Goal: Task Accomplishment & Management: Manage account settings

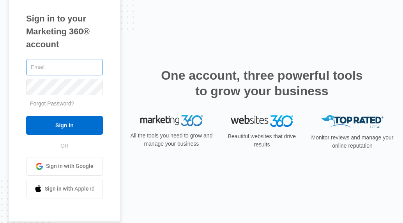
click at [90, 69] on input "text" at bounding box center [64, 67] width 77 height 16
click at [92, 66] on input "text" at bounding box center [64, 67] width 77 height 16
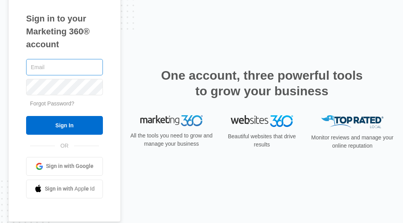
click at [92, 66] on input "text" at bounding box center [64, 67] width 77 height 16
click at [93, 67] on input "text" at bounding box center [64, 67] width 77 height 16
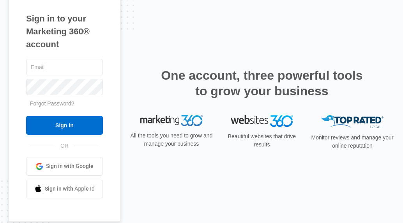
click at [89, 55] on div "Sign in to your Marketing 360® account Forgot Password? Sign In OR Sign in with…" at bounding box center [64, 105] width 113 height 233
click at [90, 50] on h1 "Sign in to your Marketing 360® account" at bounding box center [64, 31] width 77 height 39
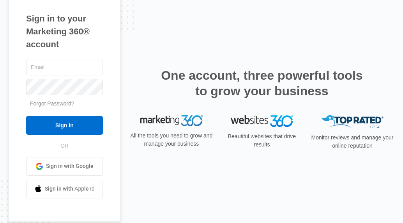
click at [90, 51] on h1 "Sign in to your Marketing 360® account" at bounding box center [64, 31] width 77 height 39
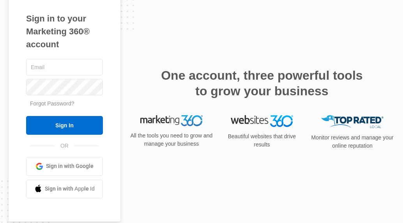
click at [90, 51] on h1 "Sign in to your Marketing 360® account" at bounding box center [64, 31] width 77 height 39
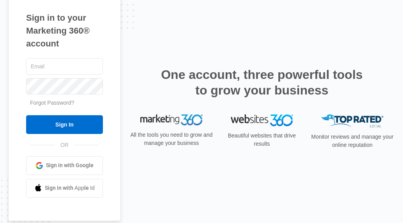
click at [90, 51] on div "Sign in to your Marketing 360® account Forgot Password? Sign In OR Sign in with…" at bounding box center [64, 104] width 113 height 233
click at [89, 60] on input "text" at bounding box center [64, 66] width 77 height 16
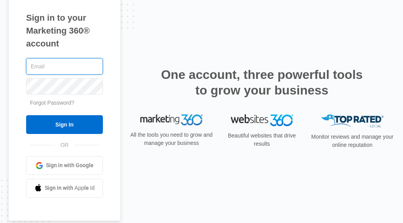
click at [89, 60] on input "text" at bounding box center [64, 66] width 77 height 16
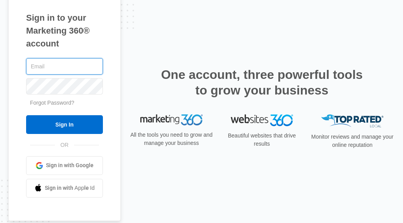
click at [89, 60] on input "text" at bounding box center [64, 66] width 77 height 16
click at [90, 59] on input "text" at bounding box center [64, 66] width 77 height 16
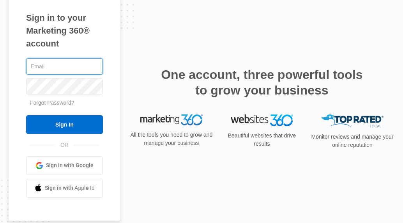
click at [90, 59] on input "text" at bounding box center [64, 66] width 77 height 16
